Goal: Task Accomplishment & Management: Use online tool/utility

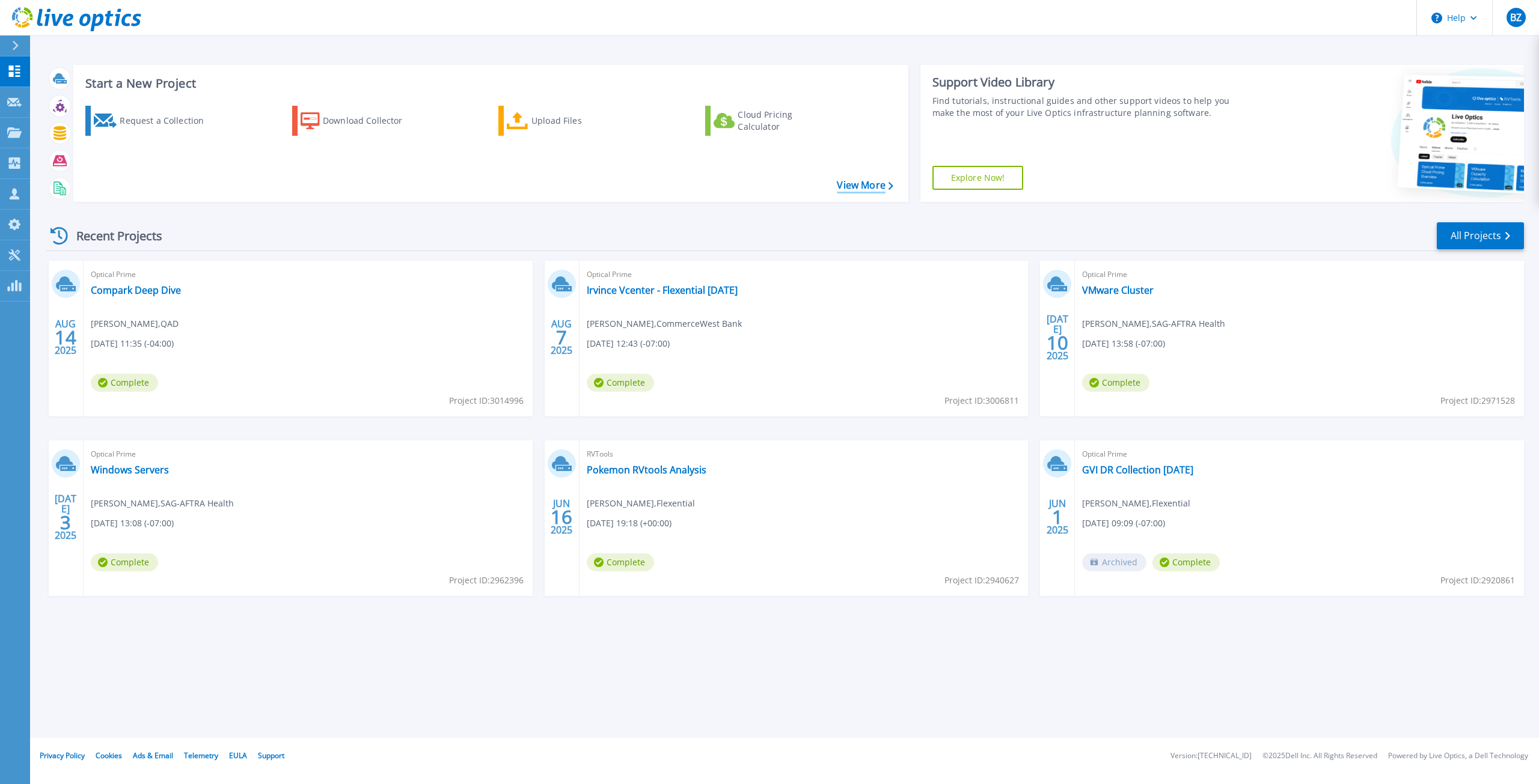
click at [859, 184] on link "View More" at bounding box center [865, 185] width 56 height 12
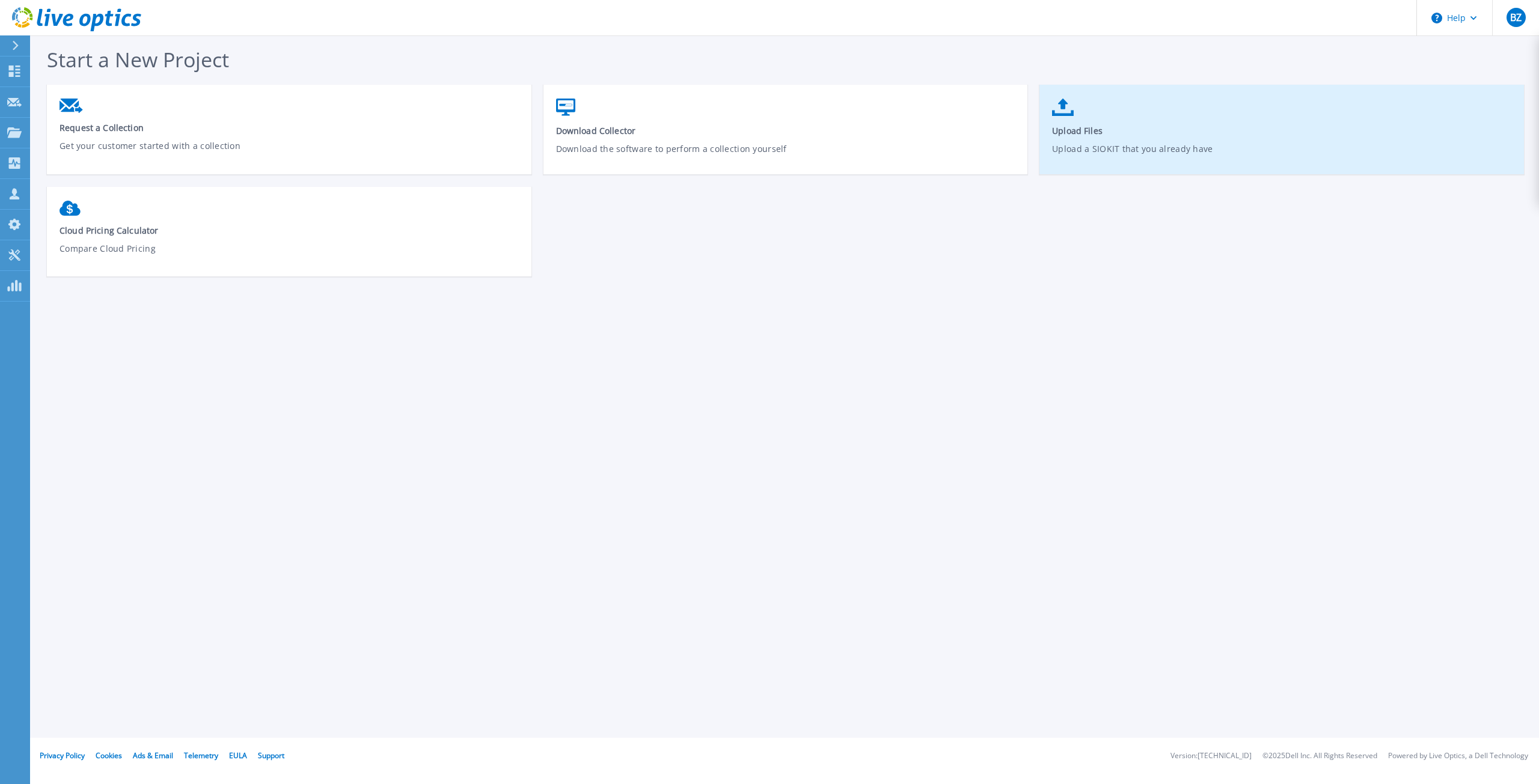
click at [1134, 144] on p "Upload a SIOKIT that you already have" at bounding box center [1282, 156] width 460 height 28
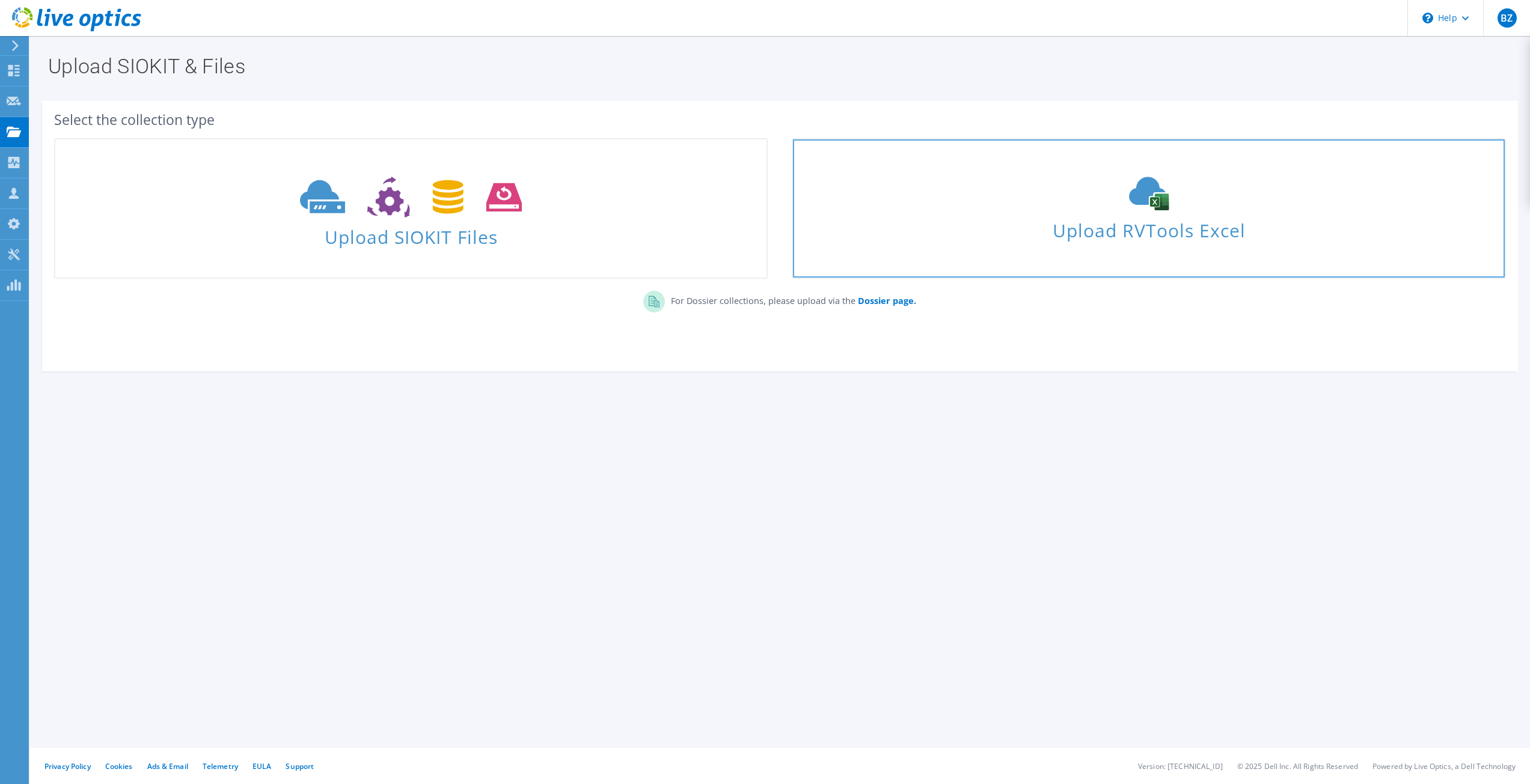
click at [1096, 204] on icon at bounding box center [1149, 193] width 181 height 34
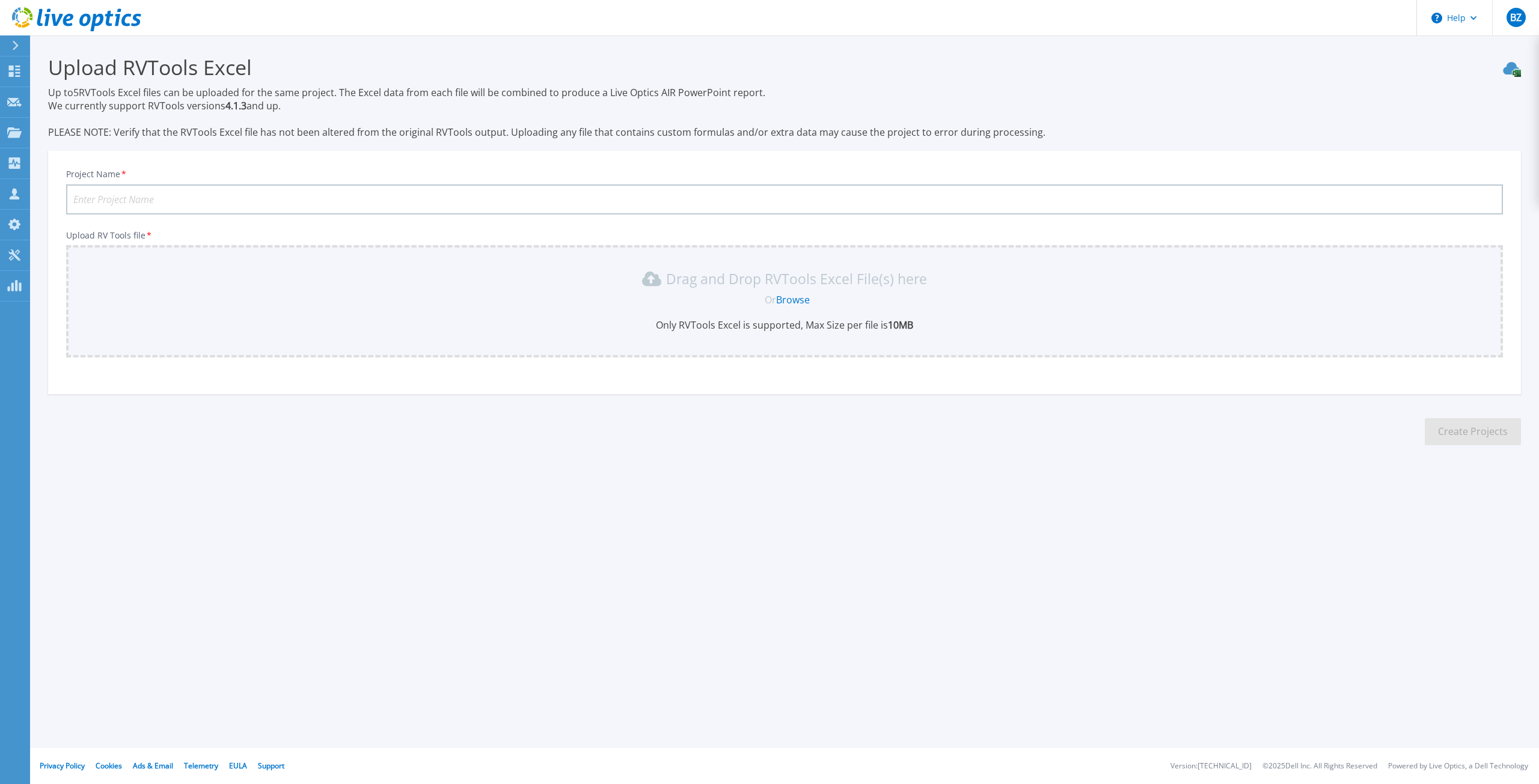
click at [183, 191] on input "Project Name *" at bounding box center [785, 199] width 1437 height 30
type input "HMA Analysis"
click at [793, 304] on link "Browse" at bounding box center [793, 300] width 34 height 13
